Goal: Information Seeking & Learning: Learn about a topic

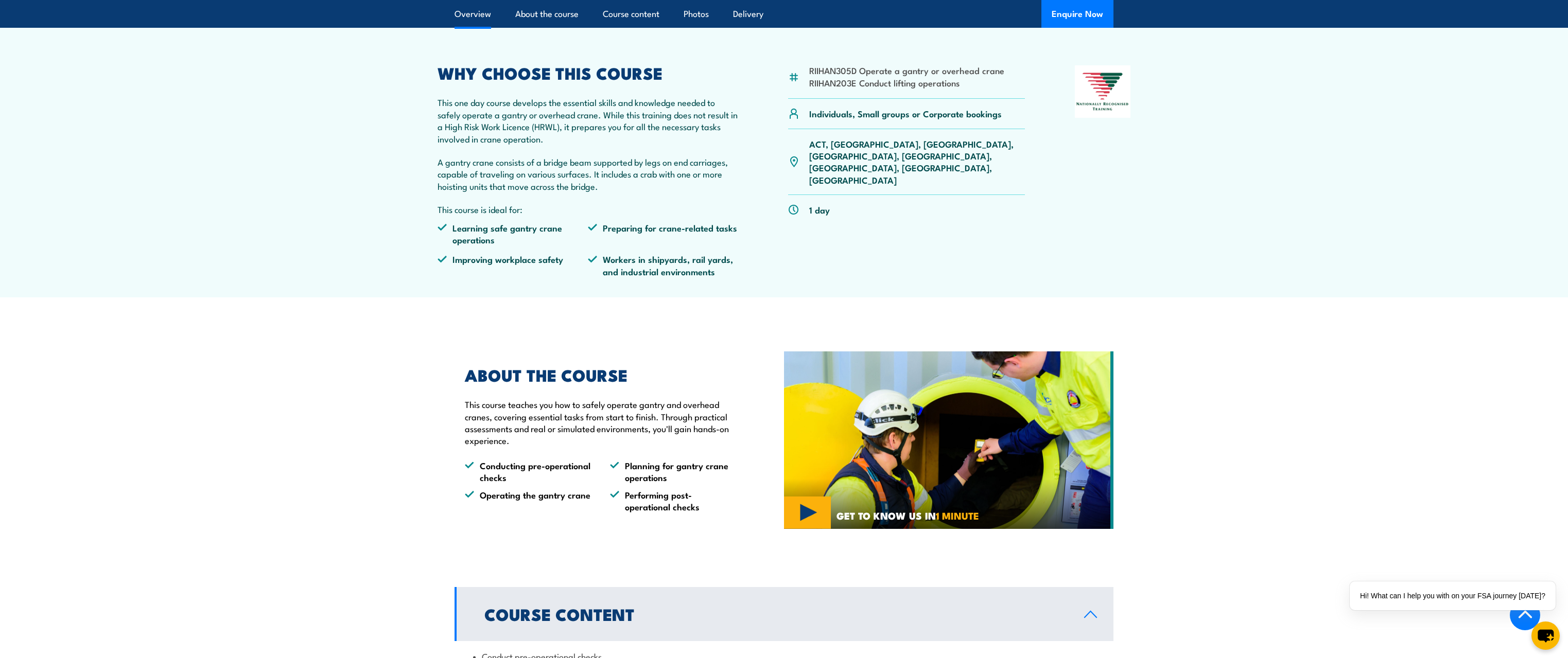
scroll to position [52, 0]
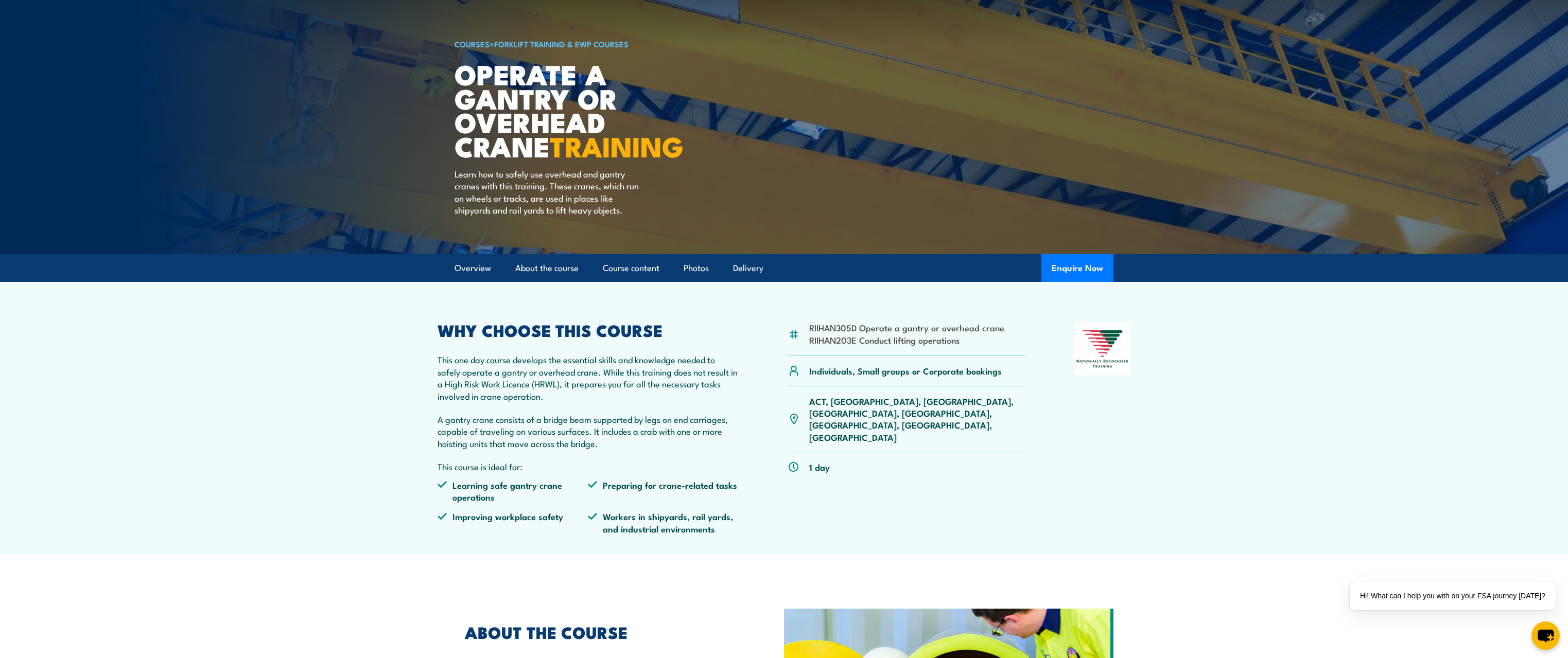
click at [815, 461] on p "1 day" at bounding box center [819, 467] width 21 height 12
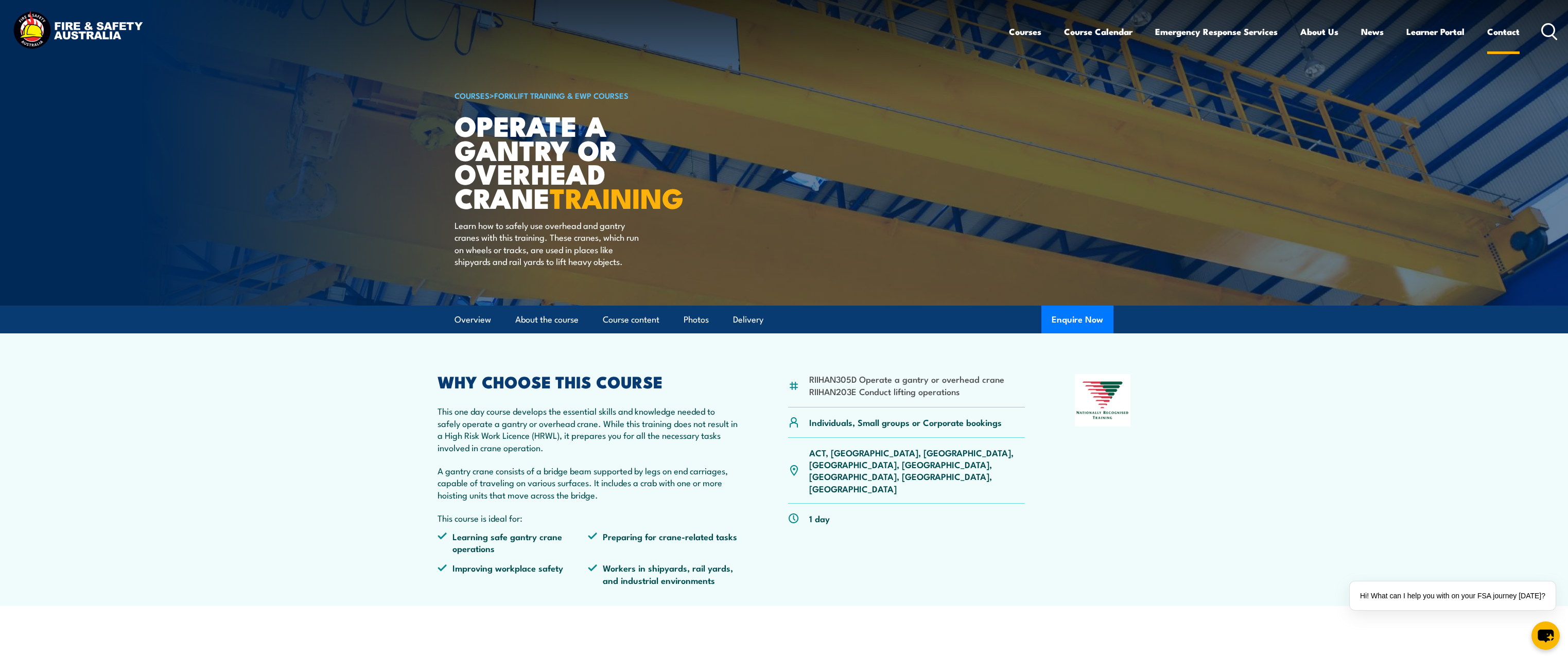
click at [1500, 30] on link "Contact" at bounding box center [1503, 31] width 32 height 27
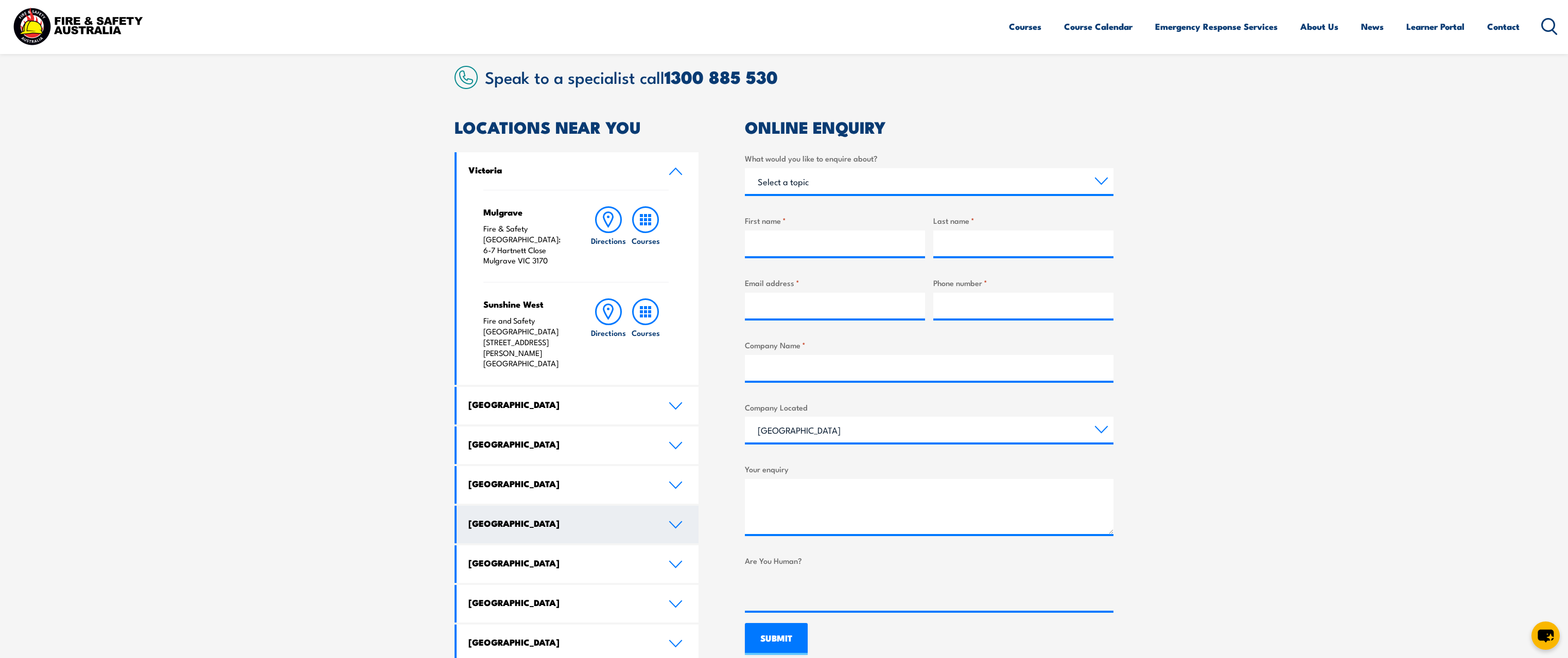
scroll to position [309, 0]
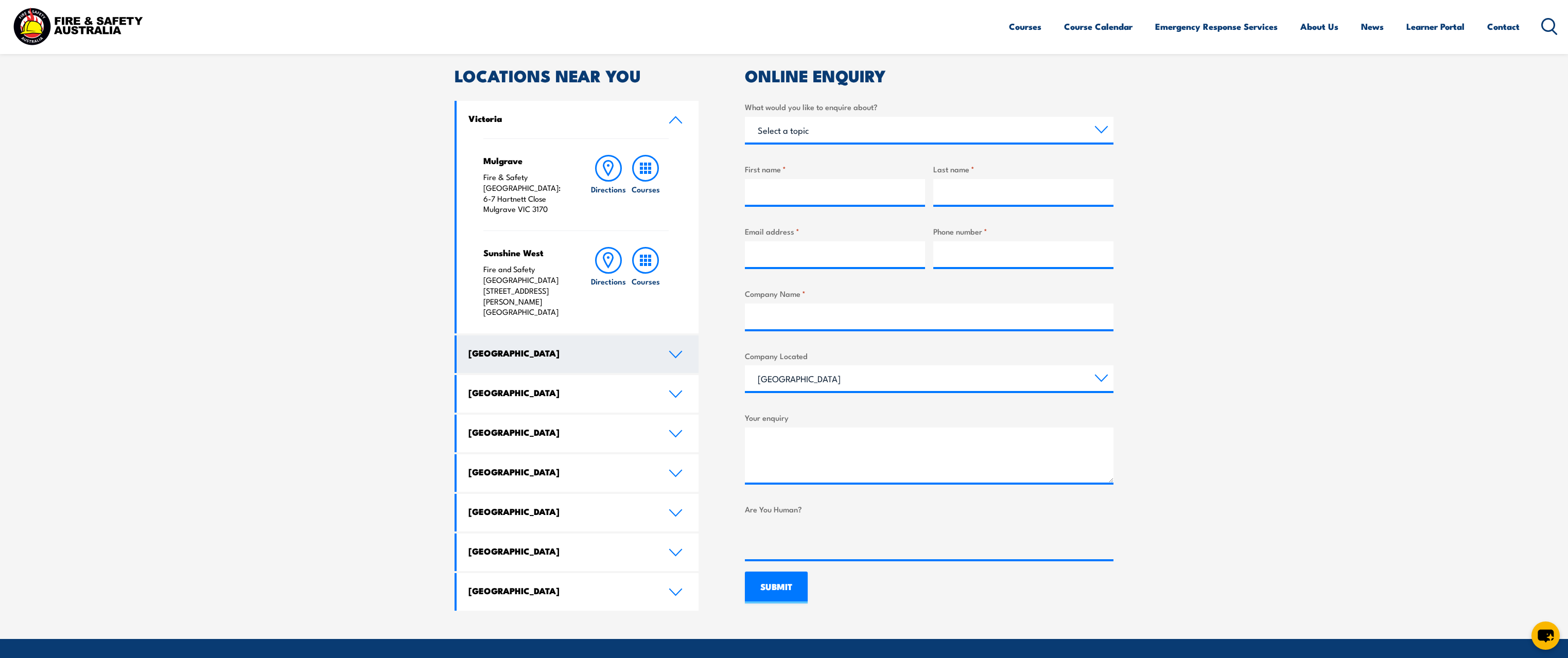
click at [599, 347] on h4 "[GEOGRAPHIC_DATA]" at bounding box center [560, 353] width 184 height 11
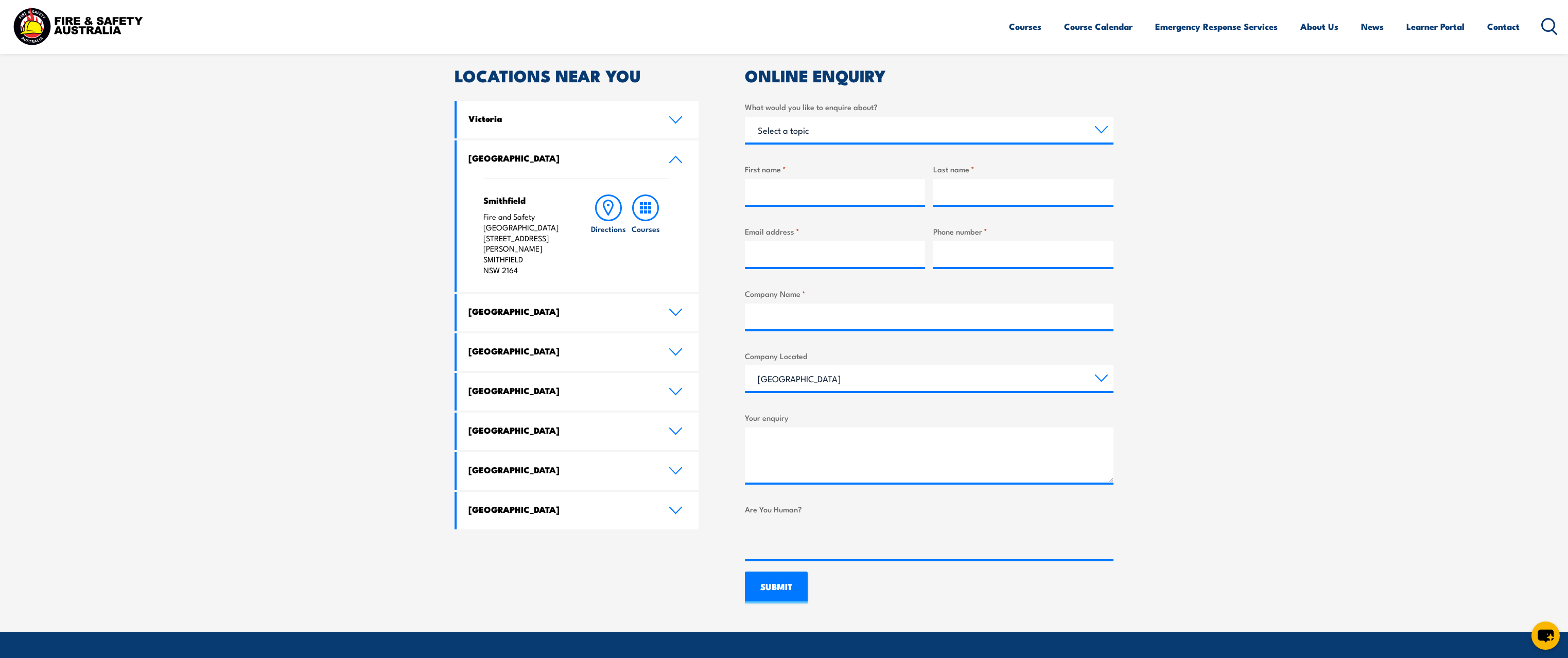
drag, startPoint x: 530, startPoint y: 248, endPoint x: 477, endPoint y: 246, distance: 53.0
click at [477, 246] on div "Smithfield Fire and Safety Australia Unit 1, 747 The Horsley Drive SMITHFIELD N…" at bounding box center [577, 234] width 242 height 114
click at [221, 252] on section "Speak to a specialist call 1300 885 530 LOCATIONS NEAR YOU Victoria Mulgrave Fi…" at bounding box center [784, 309] width 1568 height 646
click at [607, 211] on icon at bounding box center [608, 208] width 27 height 27
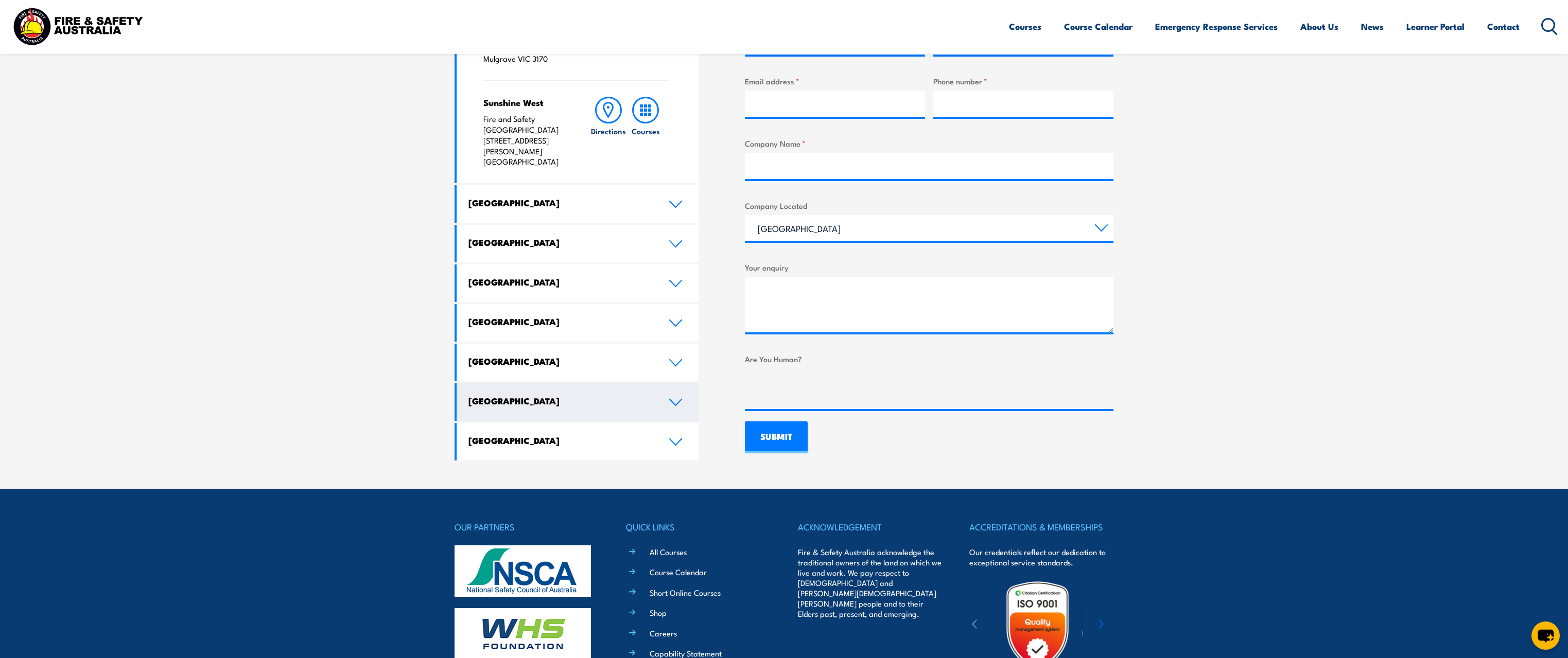
scroll to position [515, 0]
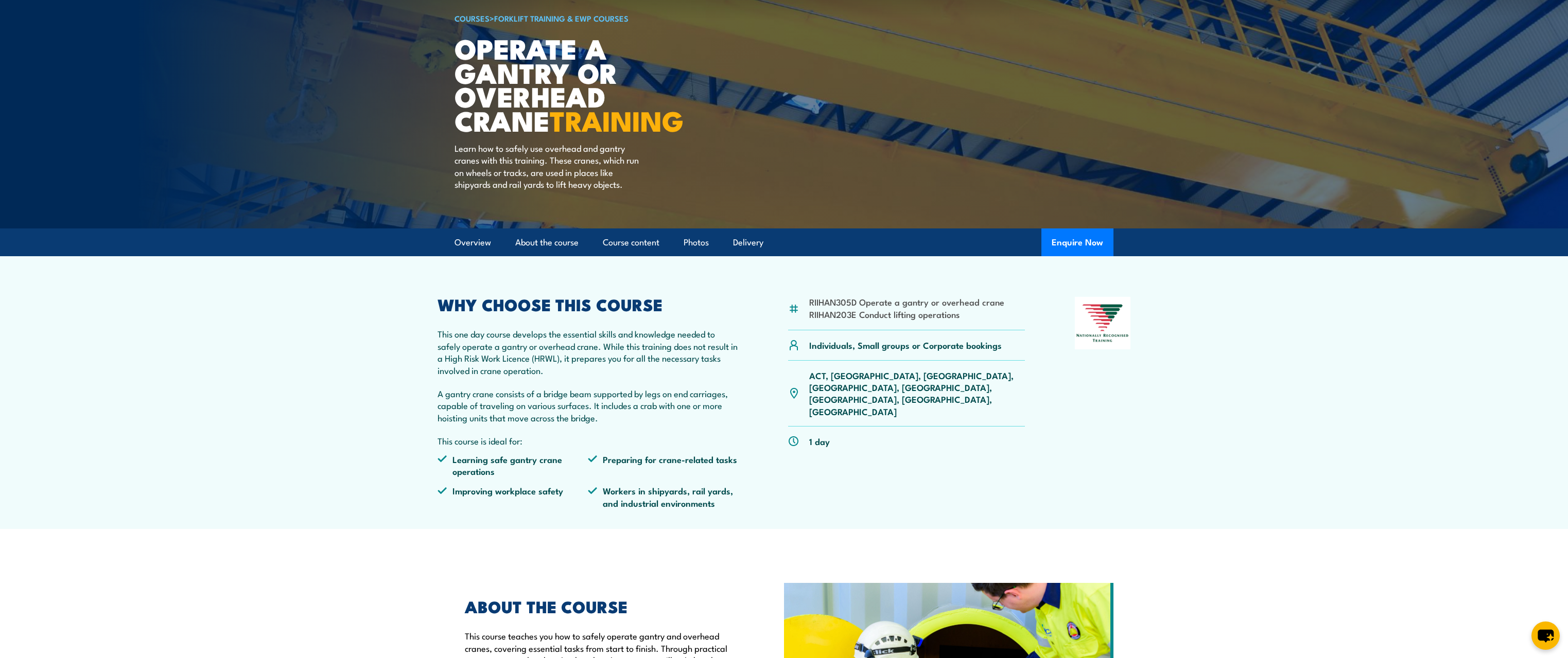
scroll to position [103, 0]
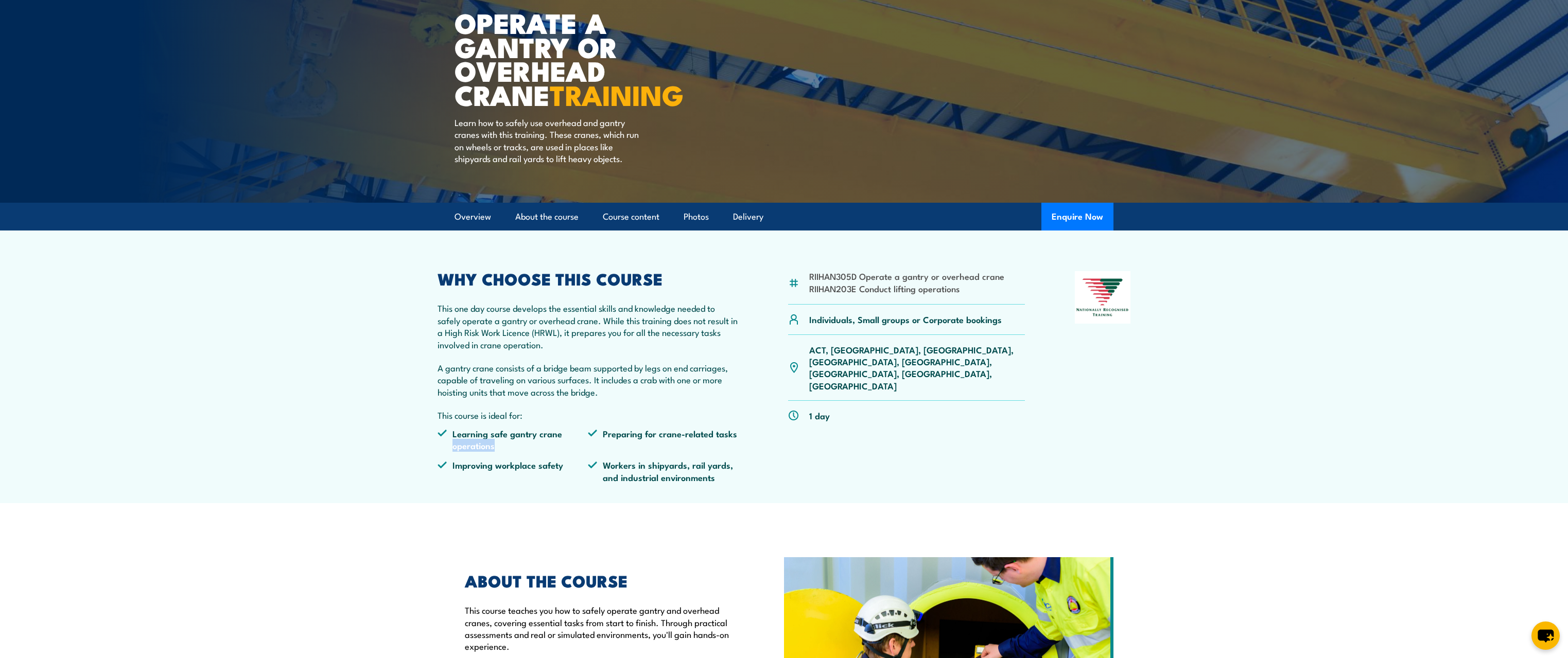
drag, startPoint x: 524, startPoint y: 447, endPoint x: 446, endPoint y: 443, distance: 78.1
click at [446, 443] on li "Learning safe gantry crane operations" at bounding box center [512, 440] width 150 height 24
click at [502, 468] on li "Improving workplace safety" at bounding box center [512, 471] width 150 height 24
drag, startPoint x: 635, startPoint y: 433, endPoint x: 758, endPoint y: 458, distance: 125.5
click at [736, 439] on li "Preparing for crane-related tasks" at bounding box center [662, 440] width 150 height 24
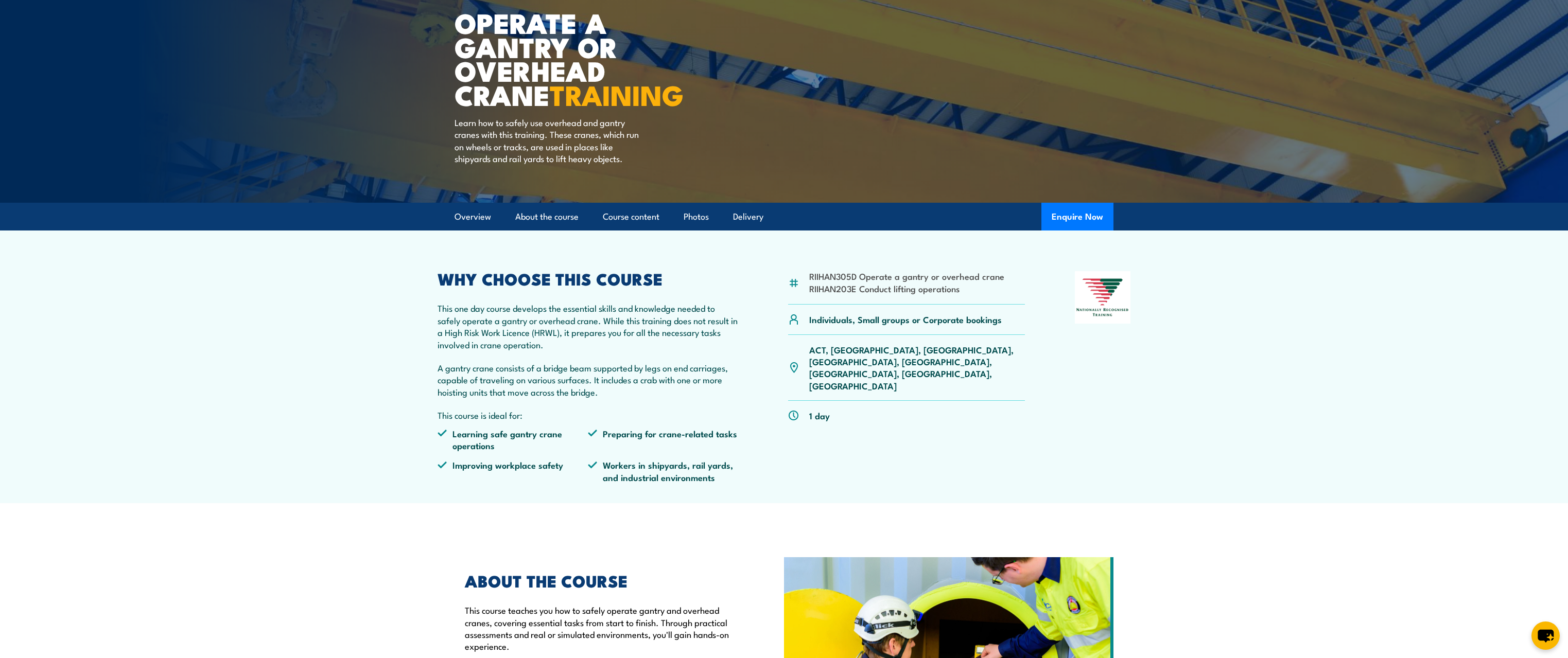
click at [762, 465] on div "RIIHAN305D Operate a gantry or overhead crane RIIHAN203E Conduct lifting operat…" at bounding box center [784, 381] width 693 height 220
drag, startPoint x: 648, startPoint y: 469, endPoint x: 689, endPoint y: 490, distance: 46.1
click at [699, 486] on ul "Learning safe gantry crane operations Preparing for crane-related tasks Improvi…" at bounding box center [588, 459] width 301 height 63
click at [418, 486] on section "RIIHAN305D Operate a gantry or overhead crane RIIHAN203E Conduct lifting operat…" at bounding box center [784, 366] width 1568 height 273
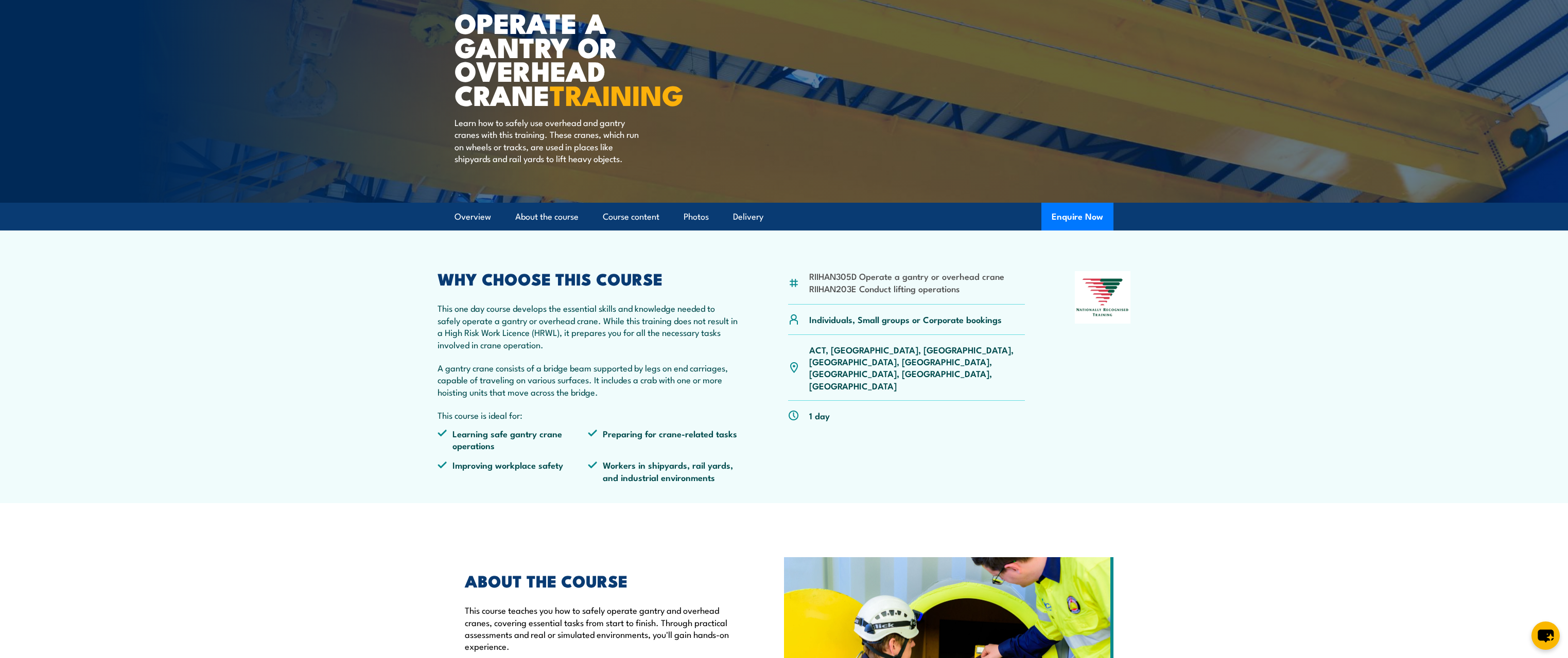
click at [579, 470] on li "Improving workplace safety" at bounding box center [512, 471] width 150 height 24
click at [669, 471] on li "Workers in shipyards, rail yards, and industrial environments" at bounding box center [662, 471] width 150 height 24
drag, startPoint x: 563, startPoint y: 465, endPoint x: 440, endPoint y: 465, distance: 123.0
click at [440, 465] on li "Improving workplace safety" at bounding box center [512, 471] width 150 height 24
click at [464, 497] on article "RIIHAN305D Operate a gantry or overhead crane RIIHAN203E Conduct lifting operat…" at bounding box center [784, 366] width 721 height 273
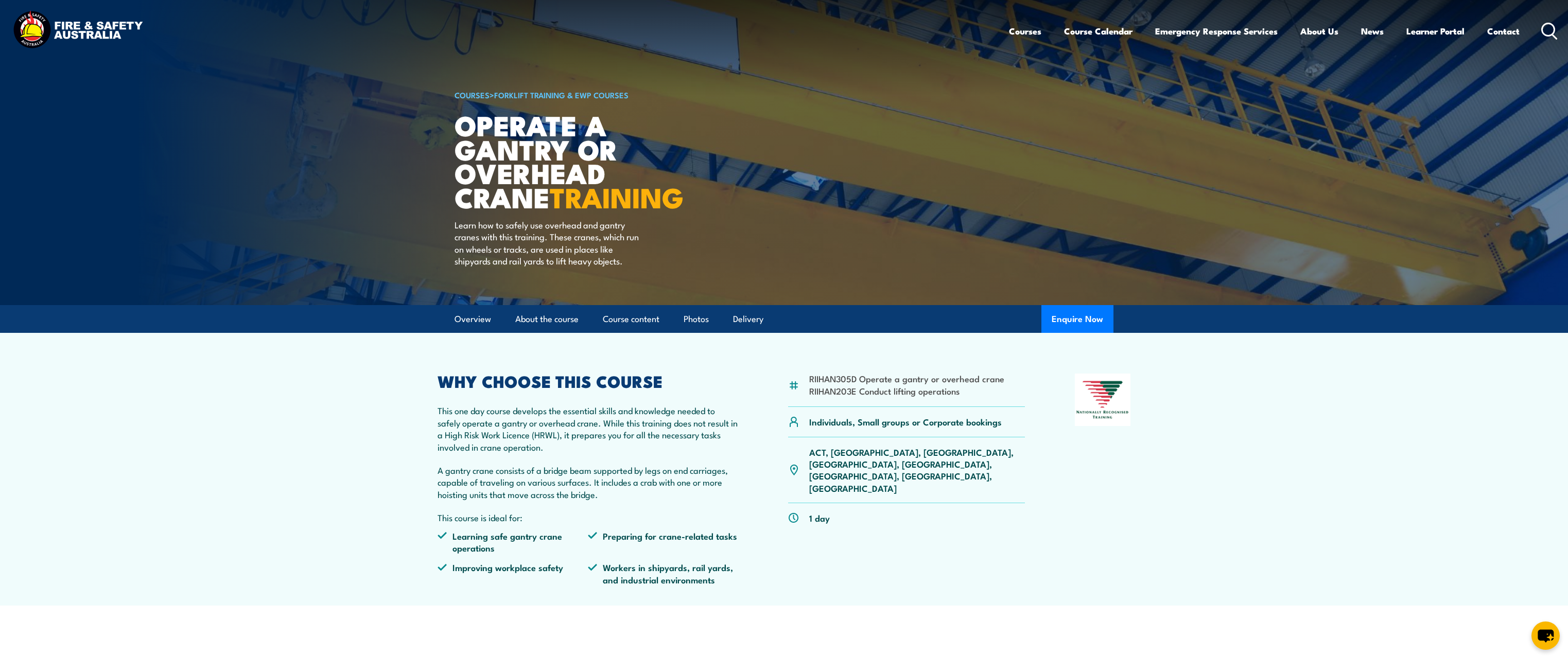
scroll to position [0, 0]
